Goal: Task Accomplishment & Management: Use online tool/utility

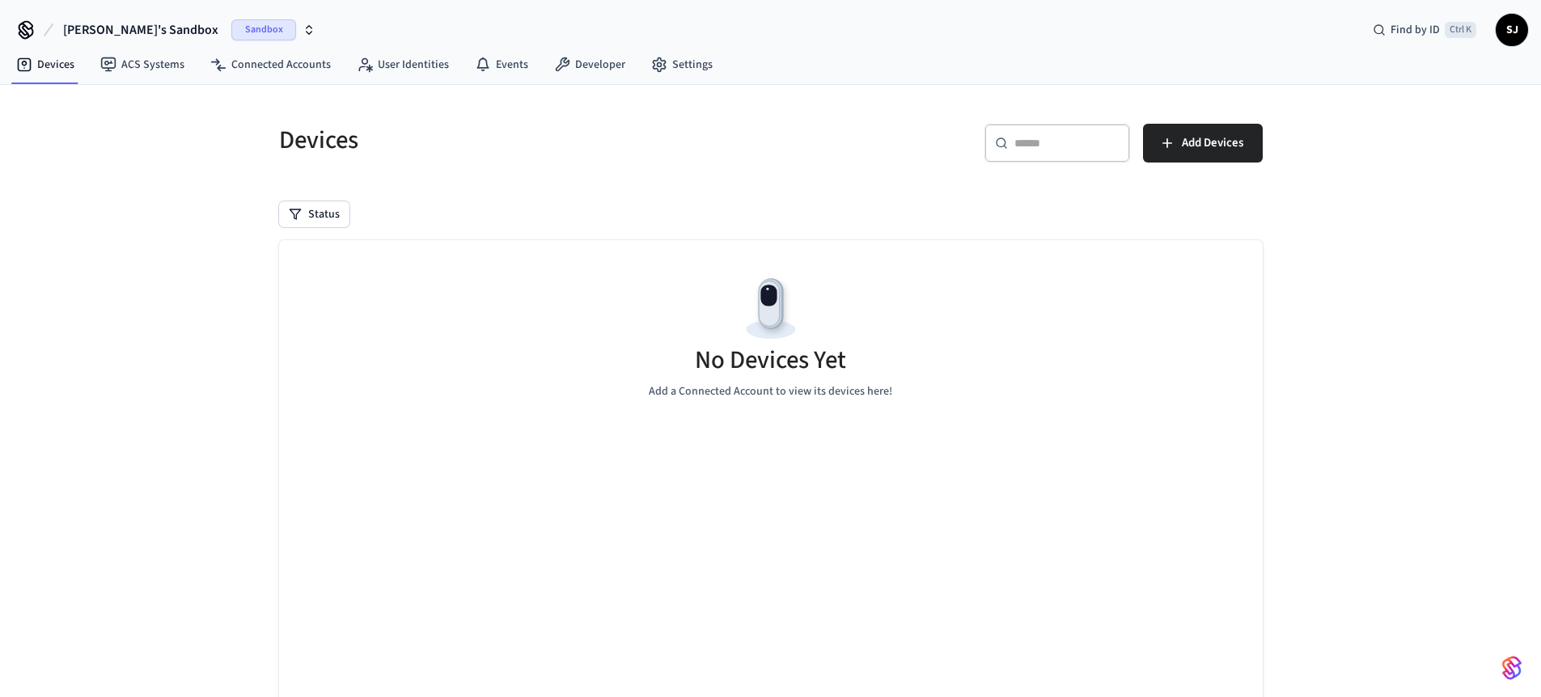
click at [117, 19] on button "[PERSON_NAME]'s Sandbox Sandbox" at bounding box center [189, 30] width 262 height 34
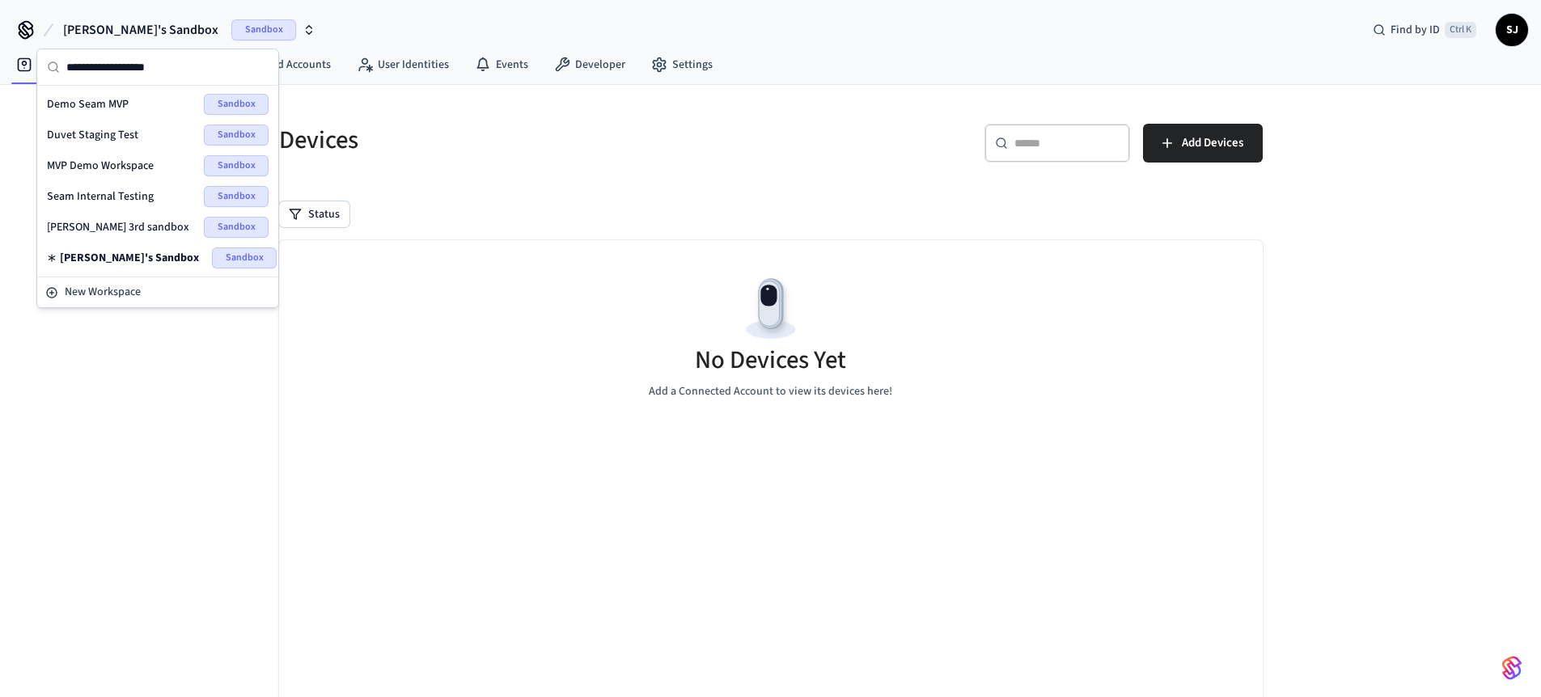
click at [119, 200] on span "Seam Internal Testing" at bounding box center [100, 197] width 107 height 16
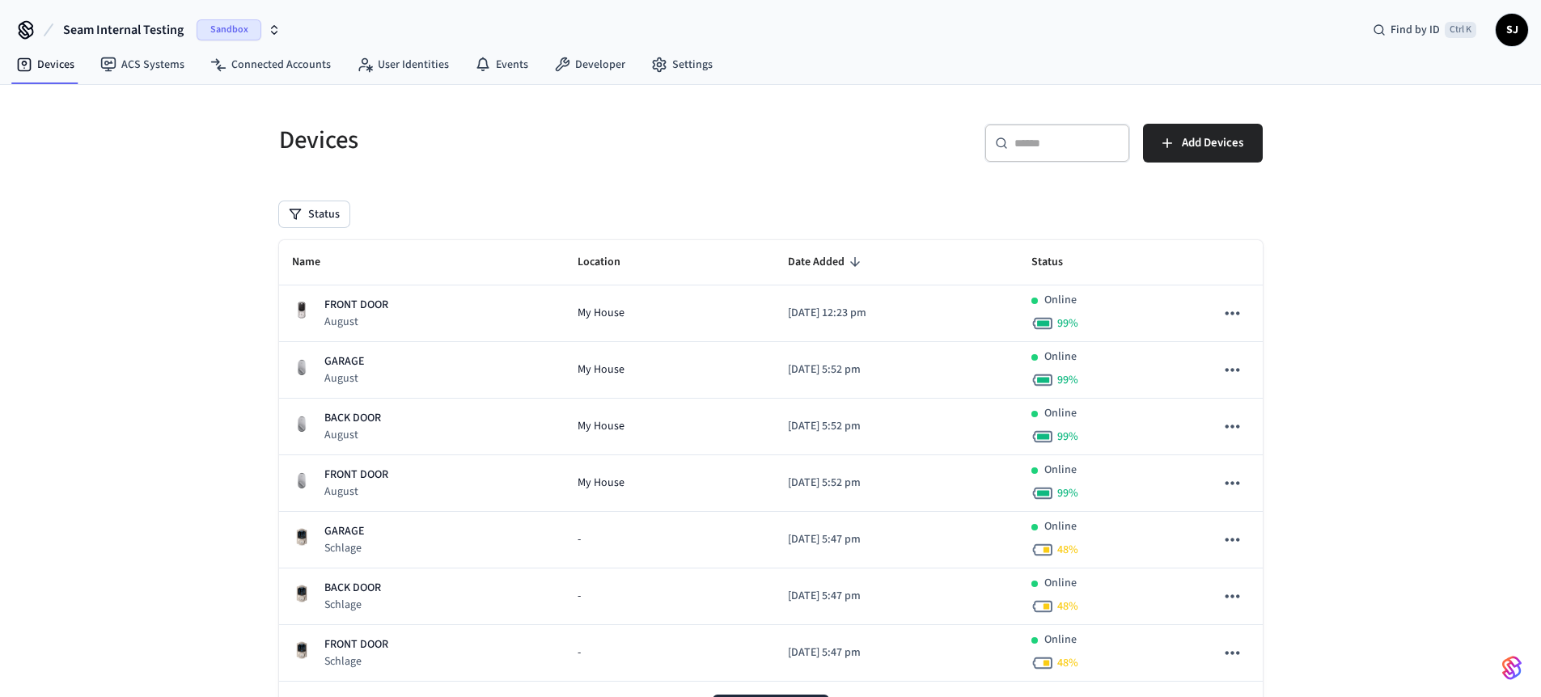
click at [578, 79] on nav "Devices ACS Systems Connected Accounts User Identities Events Developer Settings" at bounding box center [364, 65] width 722 height 37
click at [581, 76] on link "Developer" at bounding box center [589, 64] width 97 height 29
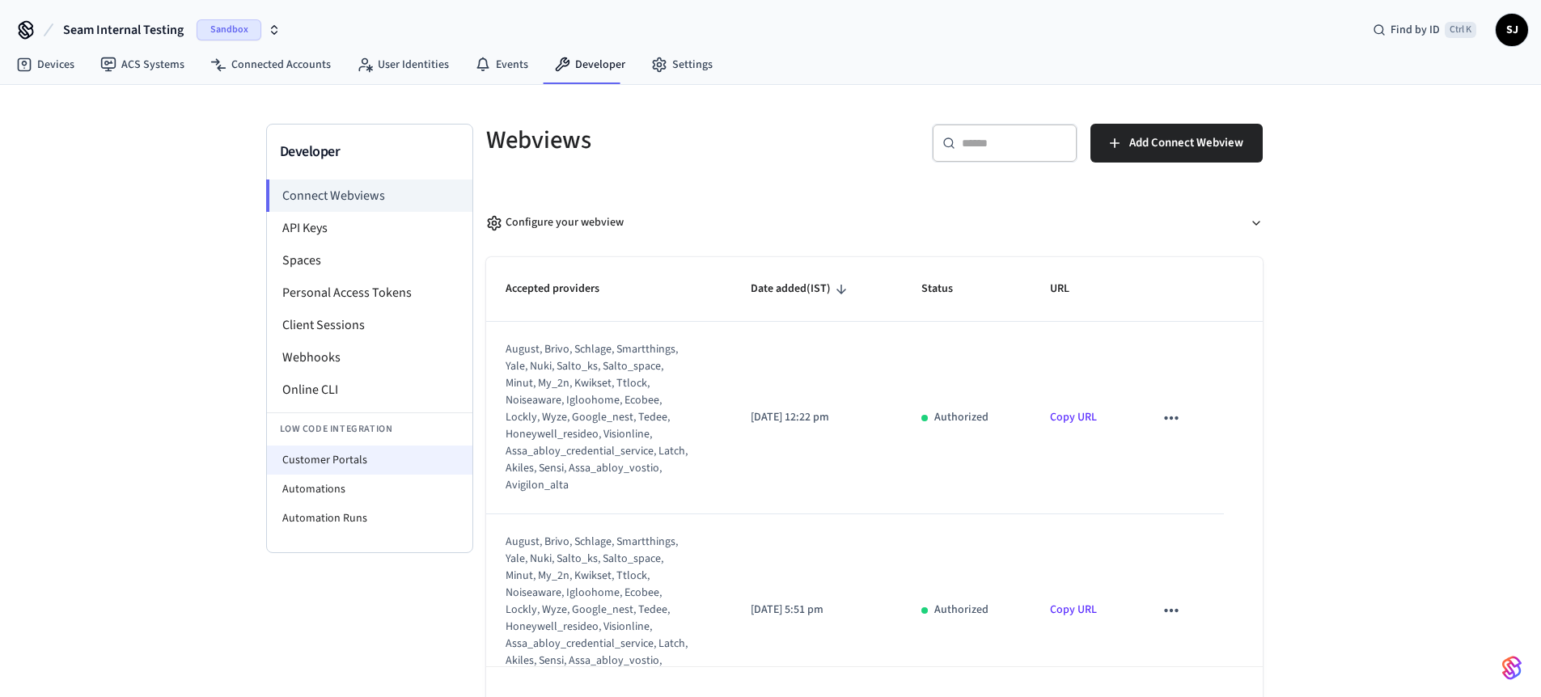
click at [322, 461] on li "Customer Portals" at bounding box center [370, 460] width 206 height 29
select select "**********"
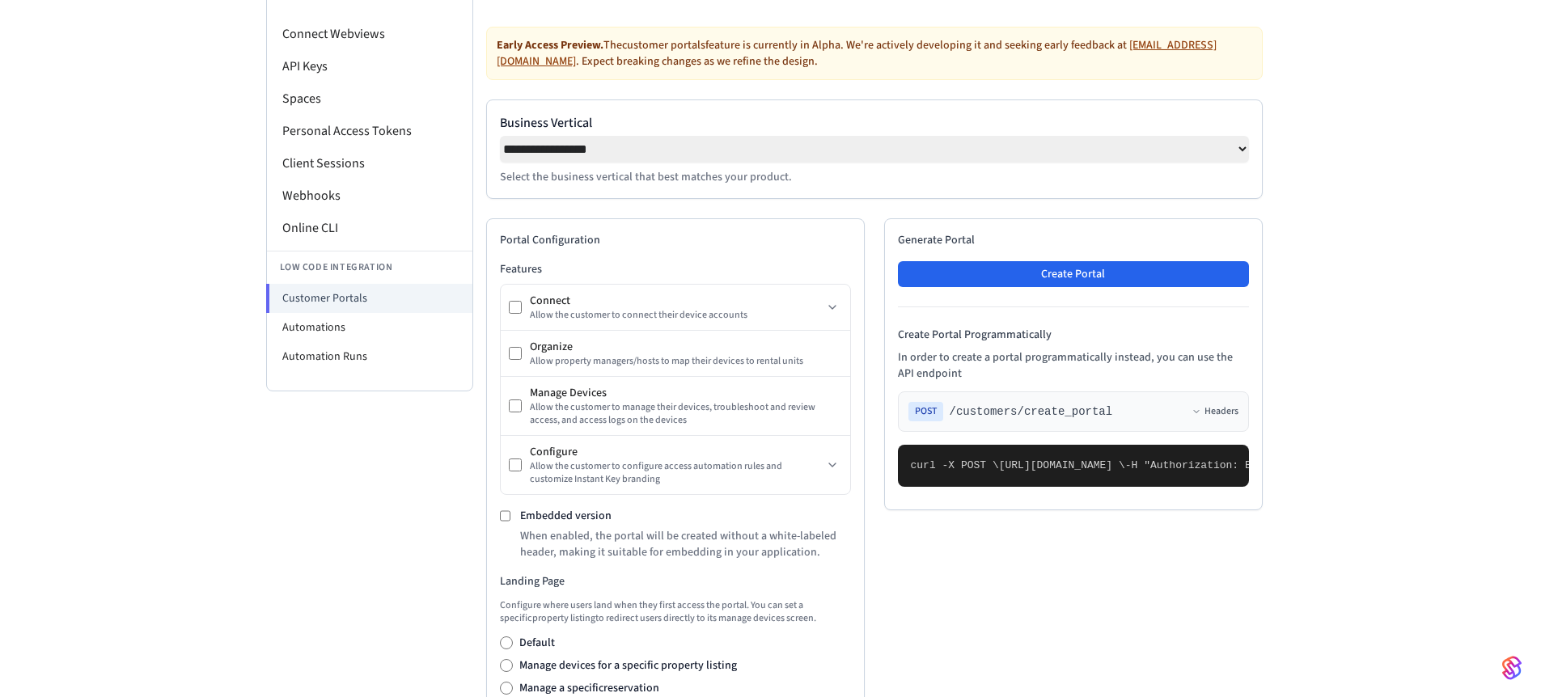
scroll to position [150, 0]
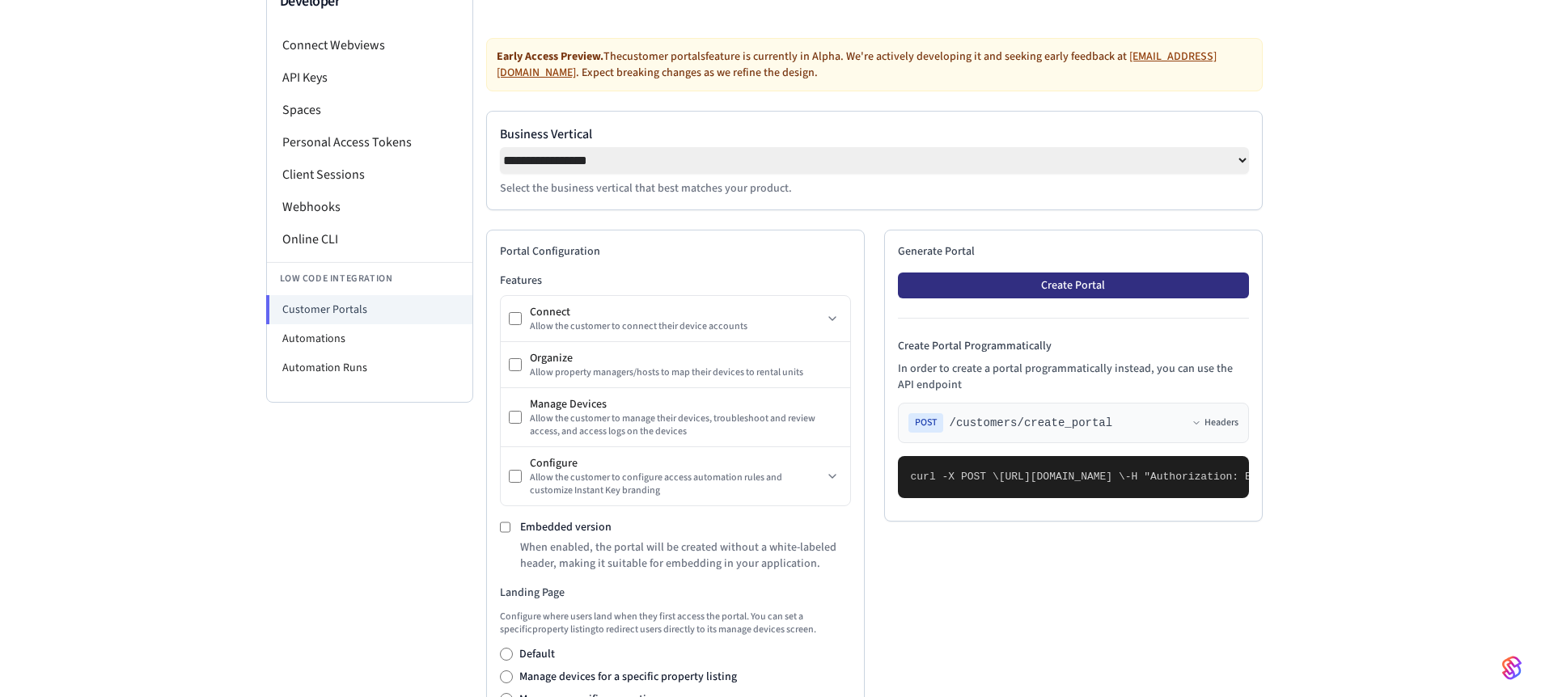
click at [1017, 294] on button "Create Portal" at bounding box center [1073, 286] width 351 height 26
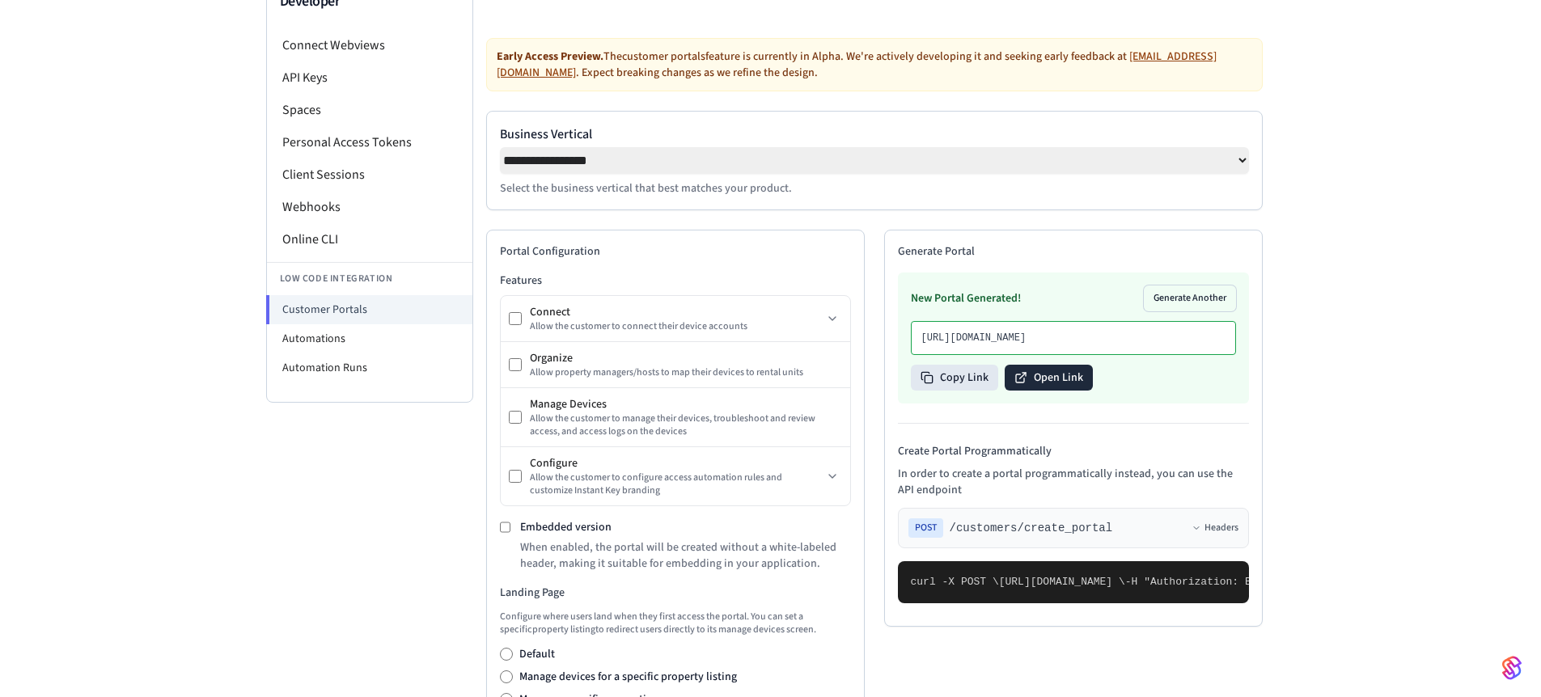
click at [1032, 391] on button "Open Link" at bounding box center [1049, 378] width 88 height 26
